Goal: Transaction & Acquisition: Book appointment/travel/reservation

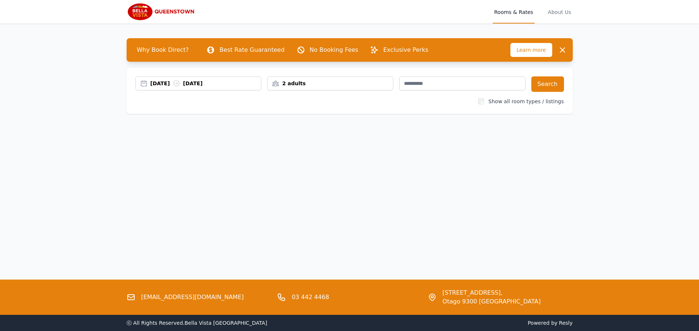
click at [245, 83] on div "[DATE] [DATE]" at bounding box center [205, 83] width 111 height 7
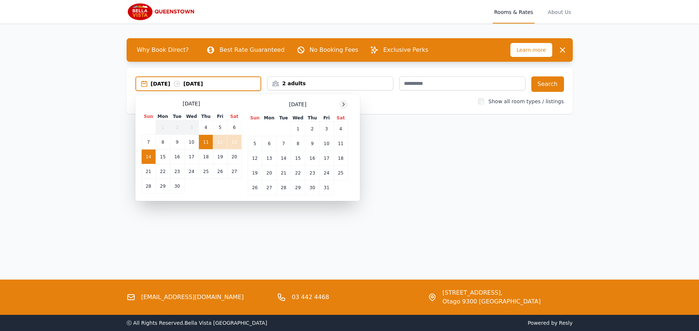
click at [346, 106] on icon at bounding box center [344, 104] width 6 height 6
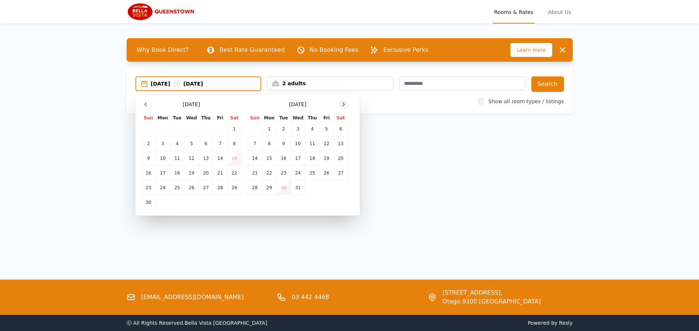
click at [346, 106] on icon at bounding box center [344, 104] width 6 height 6
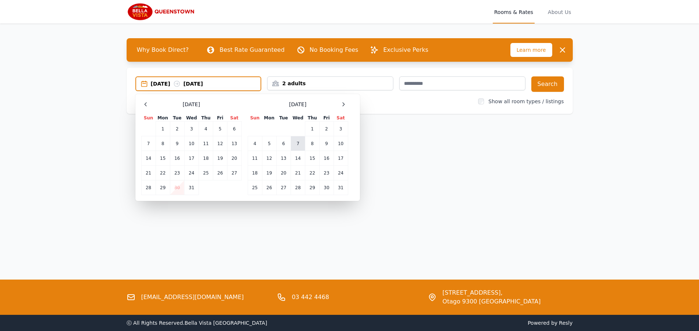
click at [298, 144] on td "7" at bounding box center [298, 143] width 14 height 15
click at [283, 158] on td "13" at bounding box center [283, 158] width 14 height 15
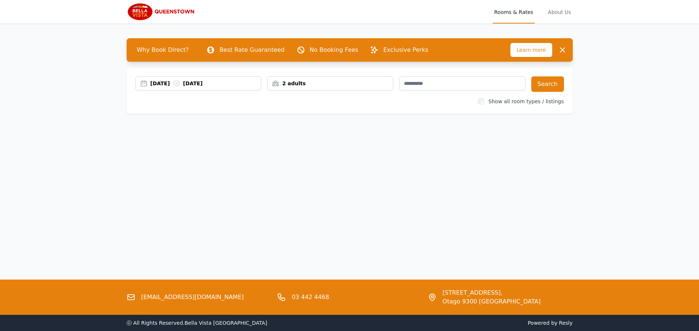
click at [388, 84] on div "2 adults" at bounding box center [331, 83] width 126 height 7
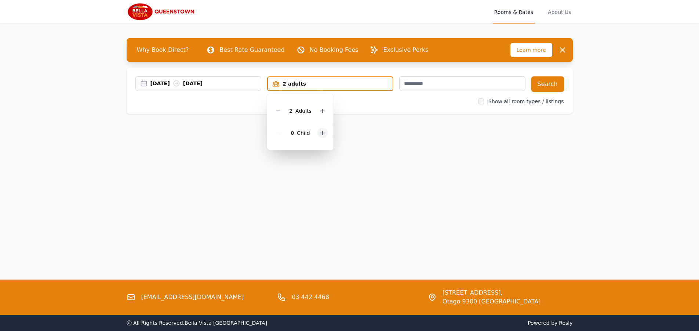
click at [320, 134] on icon at bounding box center [323, 133] width 6 height 6
click at [539, 84] on button "Search" at bounding box center [547, 83] width 33 height 15
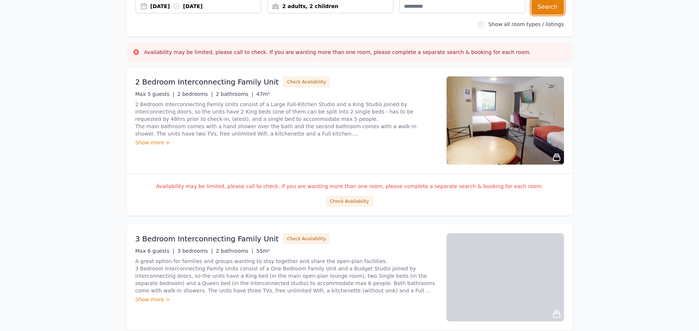
scroll to position [73, 0]
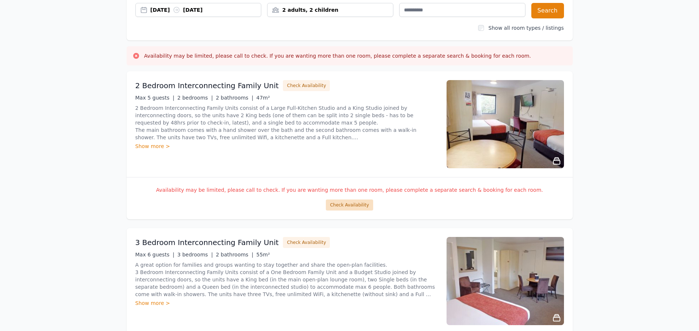
click at [363, 207] on button "Check Availability" at bounding box center [349, 204] width 47 height 11
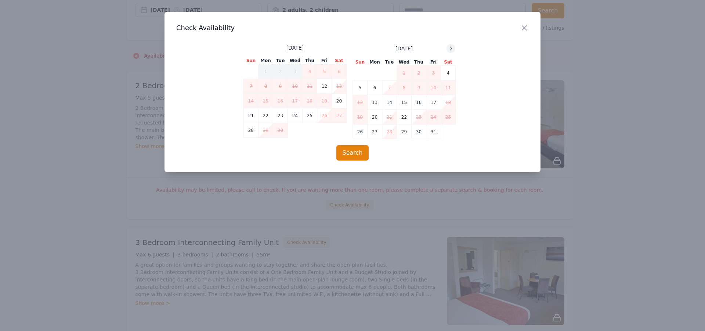
click at [451, 49] on icon at bounding box center [451, 49] width 6 height 6
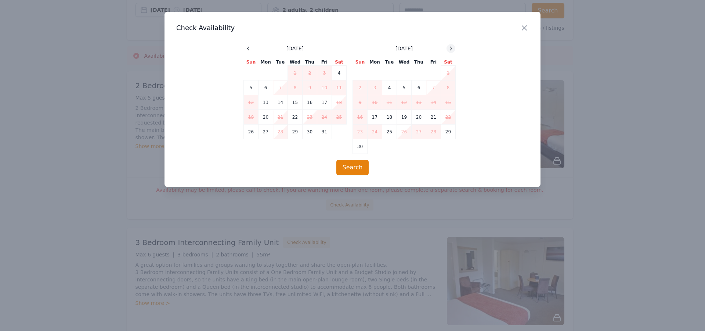
click at [451, 49] on icon at bounding box center [451, 49] width 6 height 6
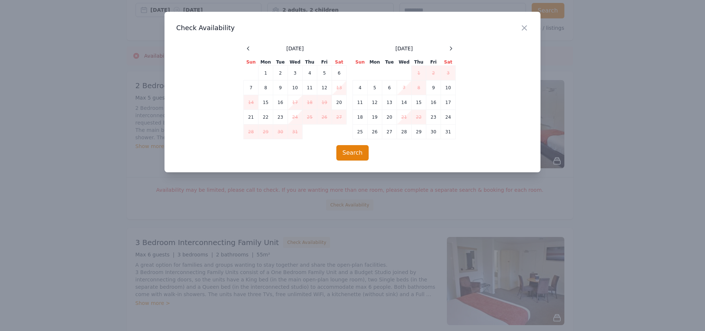
click at [407, 88] on td "7" at bounding box center [404, 87] width 15 height 15
click at [394, 106] on td "13" at bounding box center [389, 102] width 15 height 15
click at [527, 27] on icon "button" at bounding box center [524, 27] width 9 height 9
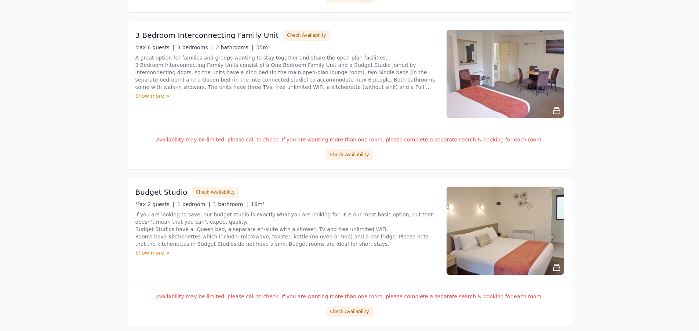
scroll to position [257, 0]
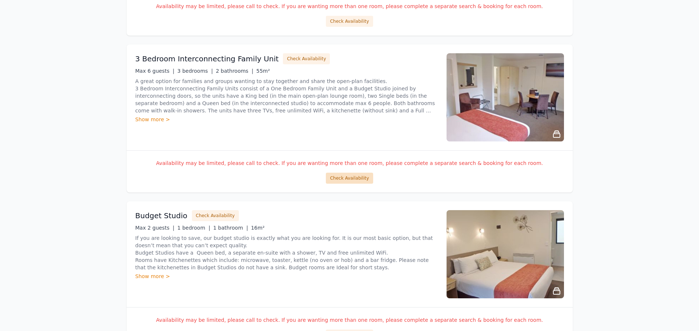
click at [350, 175] on button "Check Availability" at bounding box center [349, 177] width 47 height 11
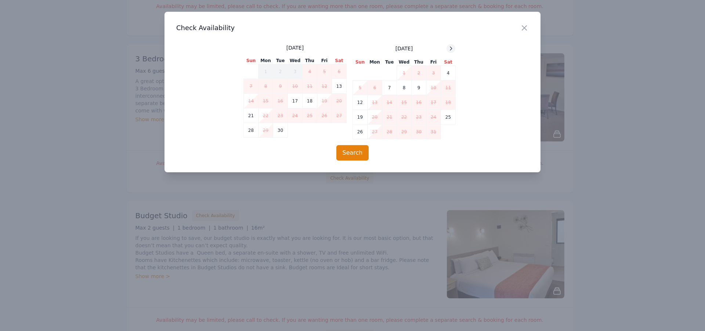
click at [453, 52] on div at bounding box center [450, 48] width 9 height 9
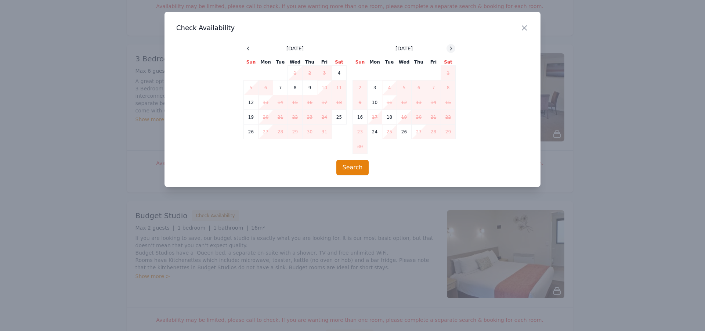
click at [453, 52] on div at bounding box center [450, 48] width 9 height 9
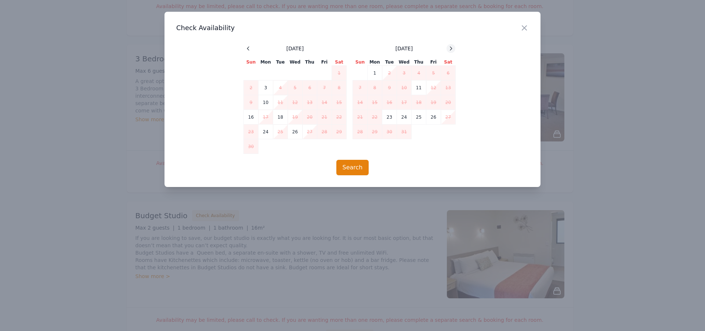
click at [453, 52] on div at bounding box center [450, 48] width 9 height 9
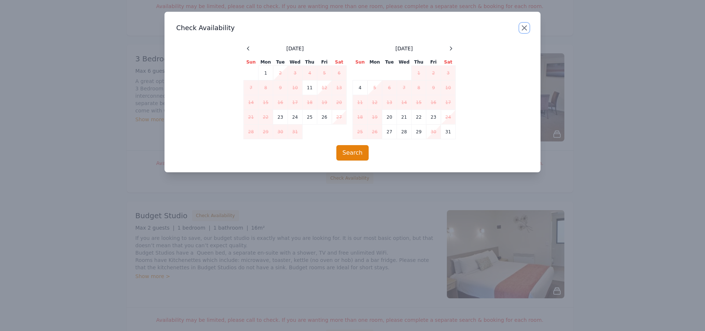
click at [524, 26] on icon "button" at bounding box center [524, 27] width 9 height 9
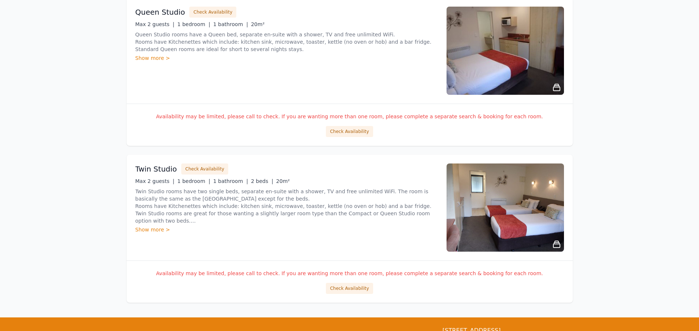
scroll to position [1284, 0]
